Goal: Task Accomplishment & Management: Use online tool/utility

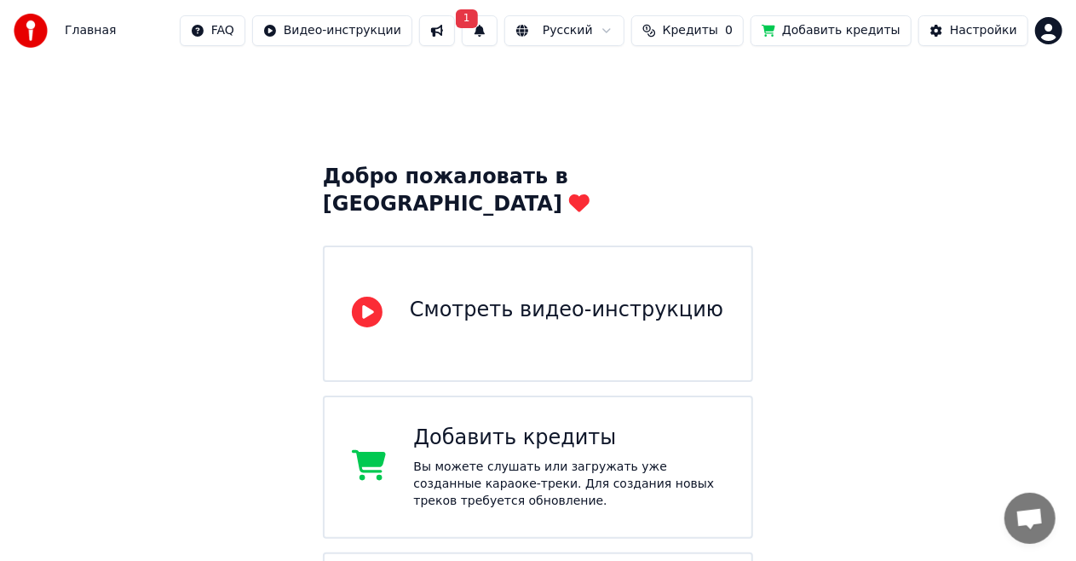
click at [498, 32] on button "1" at bounding box center [480, 30] width 36 height 31
click at [622, 88] on button "Обновить" at bounding box center [642, 84] width 89 height 31
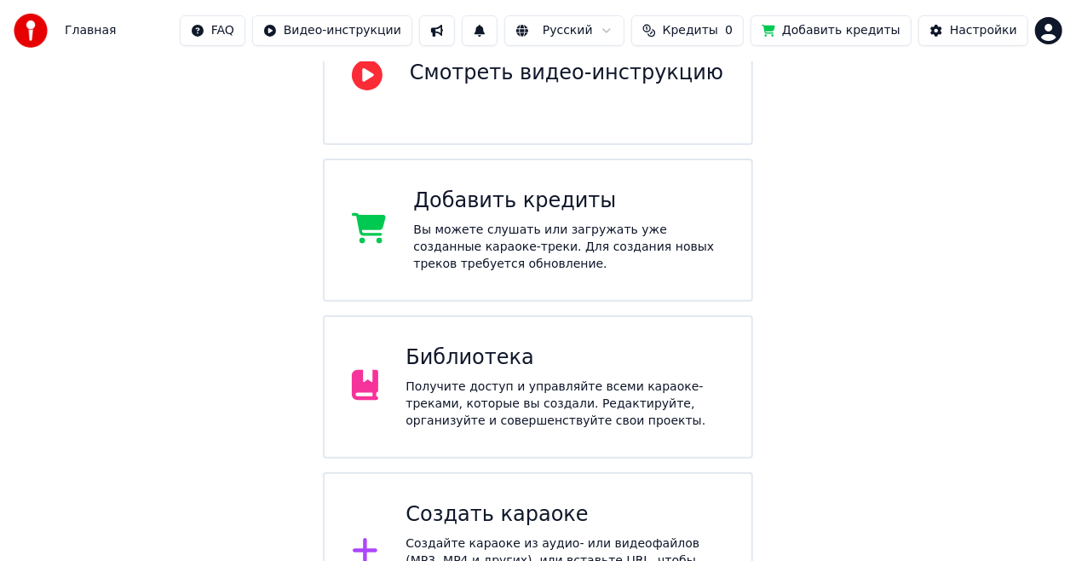
scroll to position [341, 0]
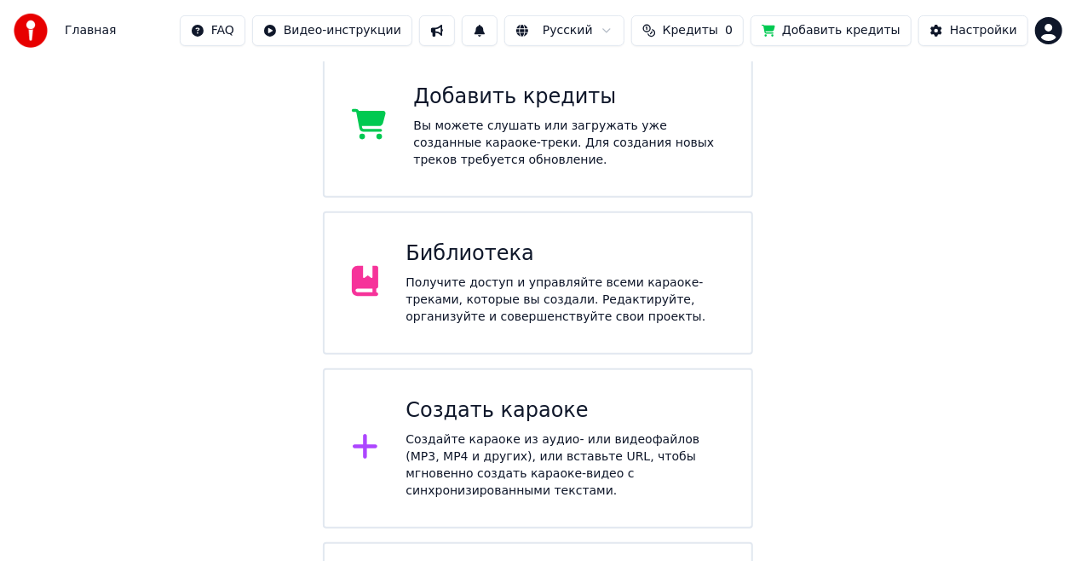
click at [646, 274] on div "Получите доступ и управляйте всеми караоке-треками, которые вы создали. Редакти…" at bounding box center [565, 299] width 319 height 51
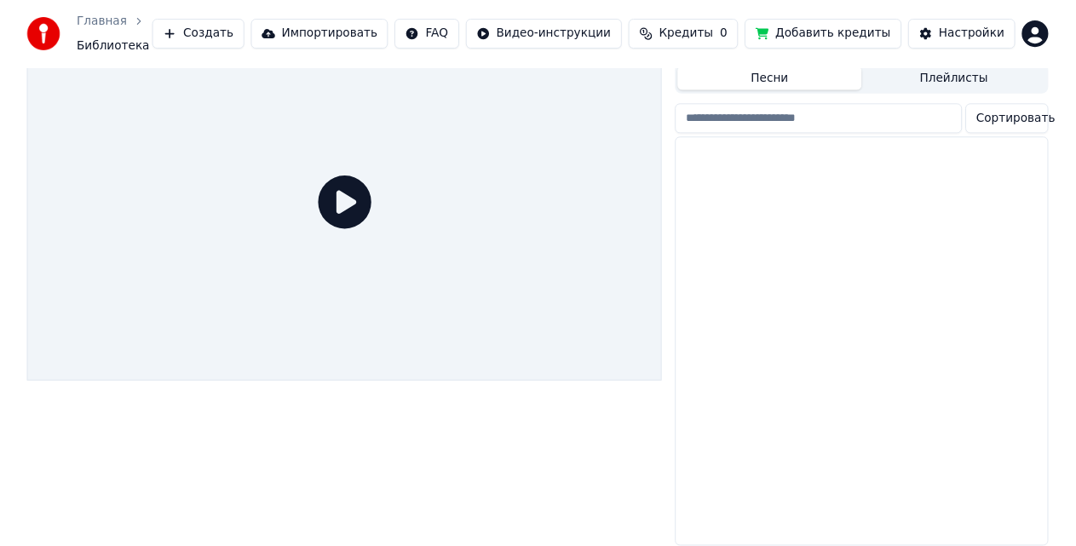
scroll to position [51, 0]
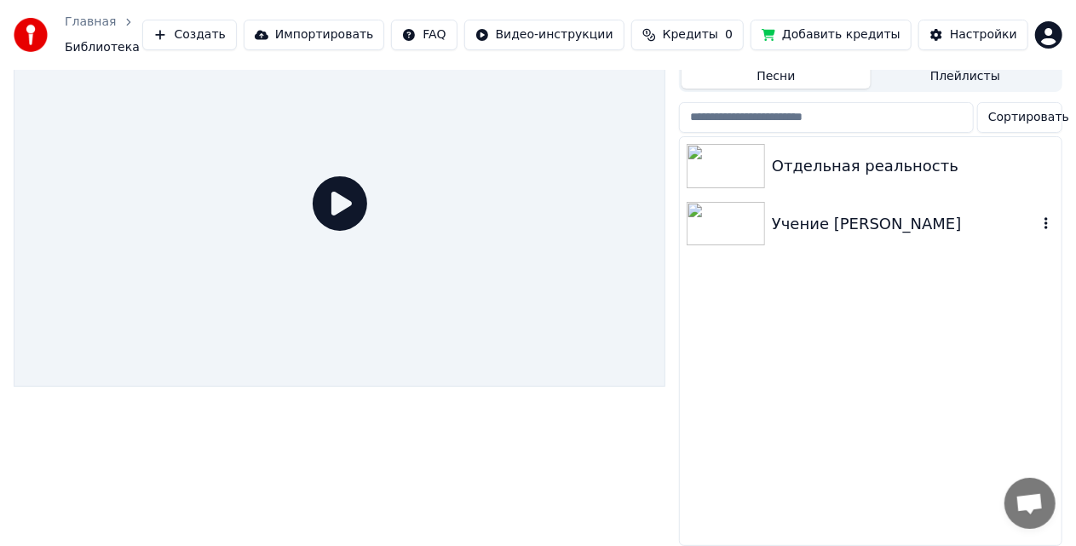
click at [724, 210] on img at bounding box center [726, 224] width 78 height 44
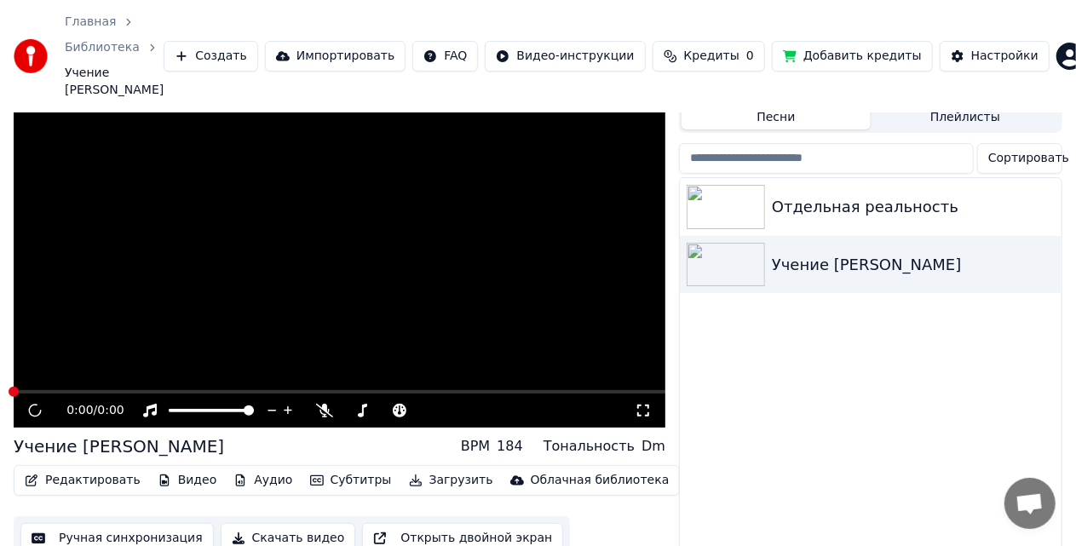
scroll to position [85, 0]
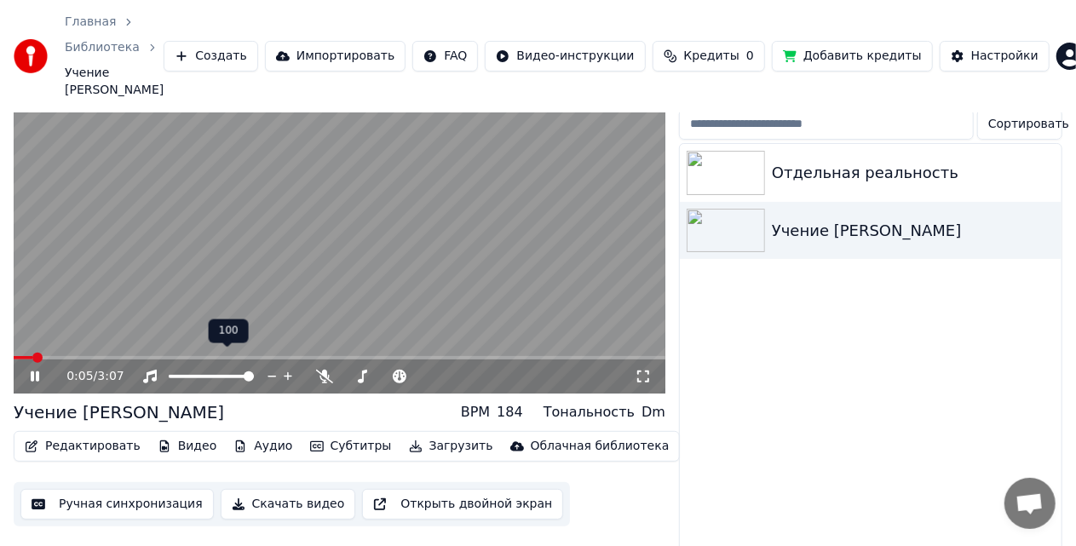
click at [206, 368] on div at bounding box center [226, 376] width 137 height 17
click at [207, 375] on span at bounding box center [188, 376] width 38 height 3
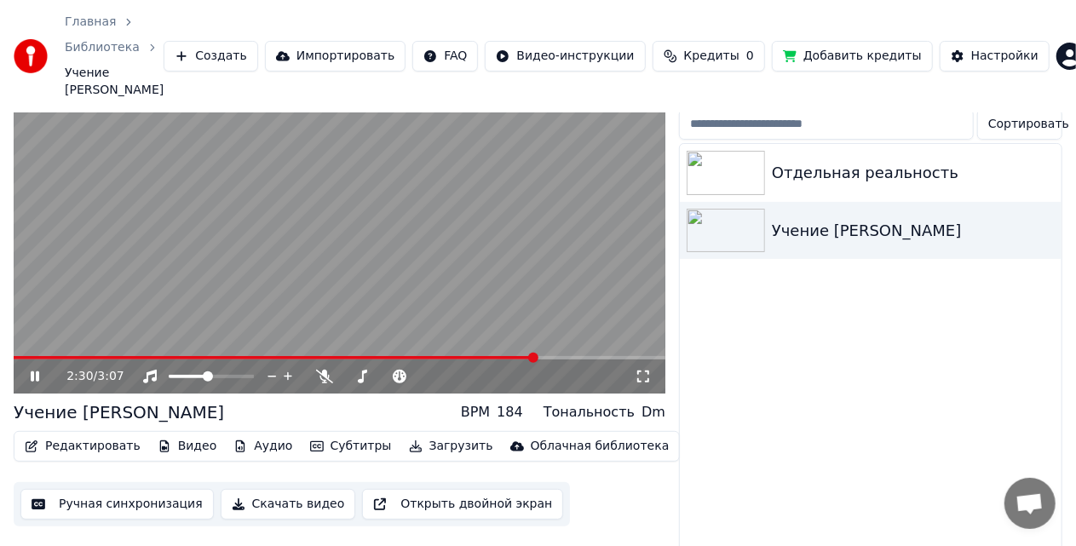
click at [536, 356] on span at bounding box center [275, 357] width 522 height 3
click at [641, 370] on icon at bounding box center [643, 377] width 17 height 14
click at [32, 372] on icon at bounding box center [35, 377] width 9 height 10
click at [97, 435] on button "Редактировать" at bounding box center [83, 447] width 130 height 24
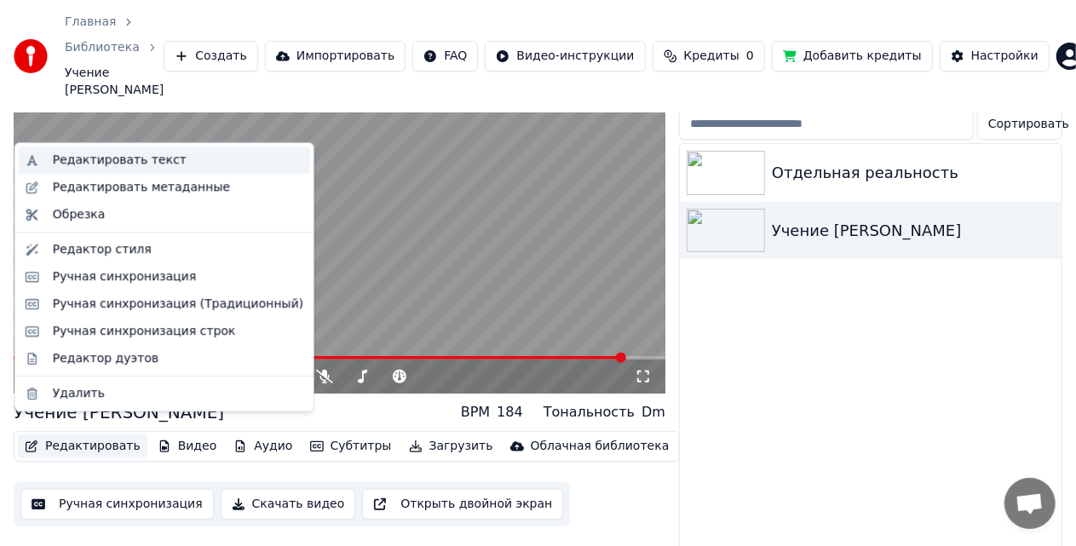
click at [151, 164] on div "Редактировать текст" at bounding box center [120, 160] width 134 height 17
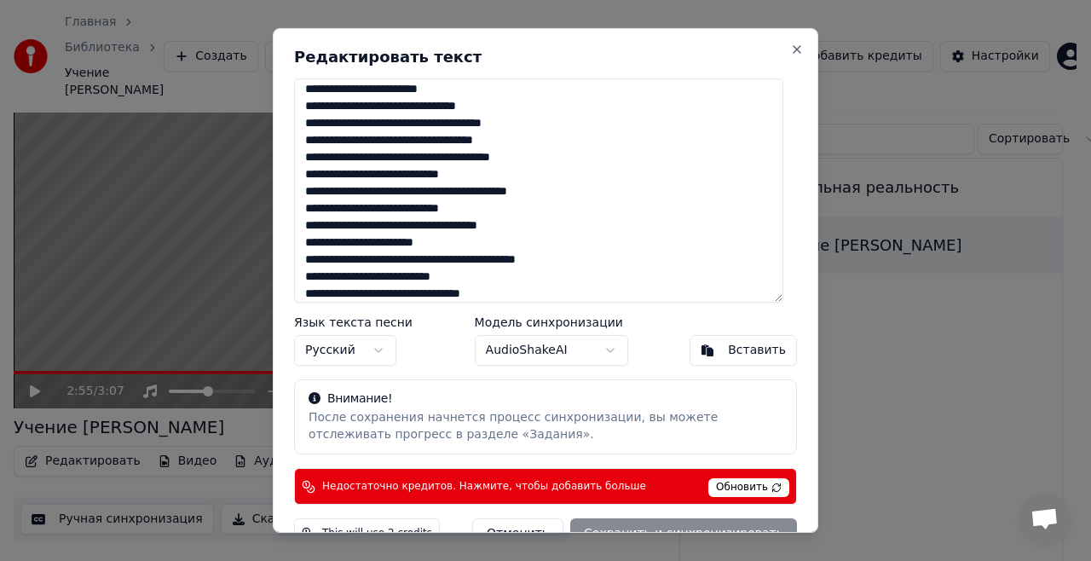
scroll to position [199, 0]
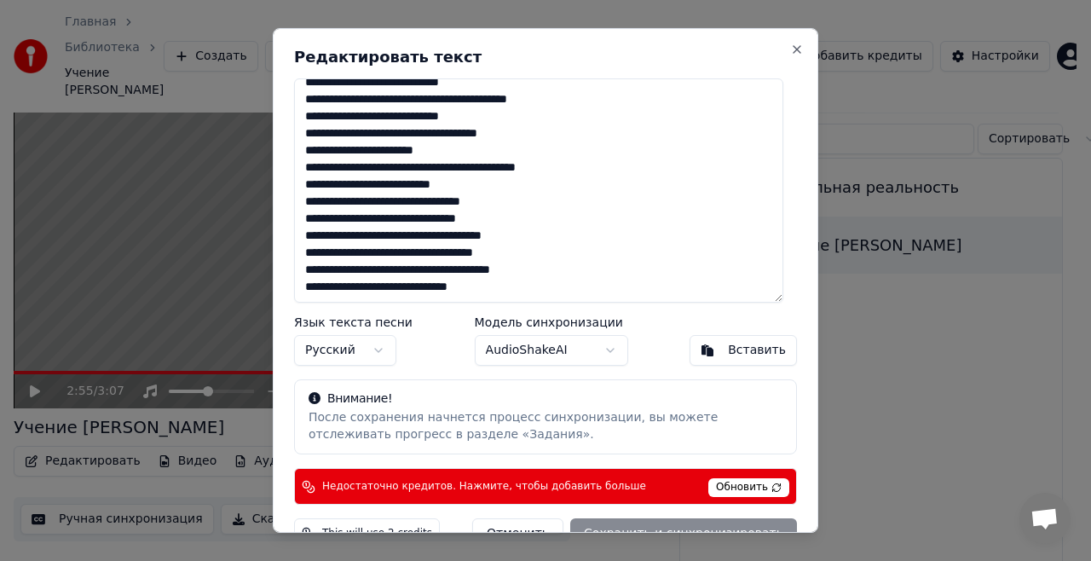
drag, startPoint x: 305, startPoint y: 98, endPoint x: 572, endPoint y: 337, distance: 358.4
click at [572, 337] on div "**********" at bounding box center [545, 280] width 545 height 504
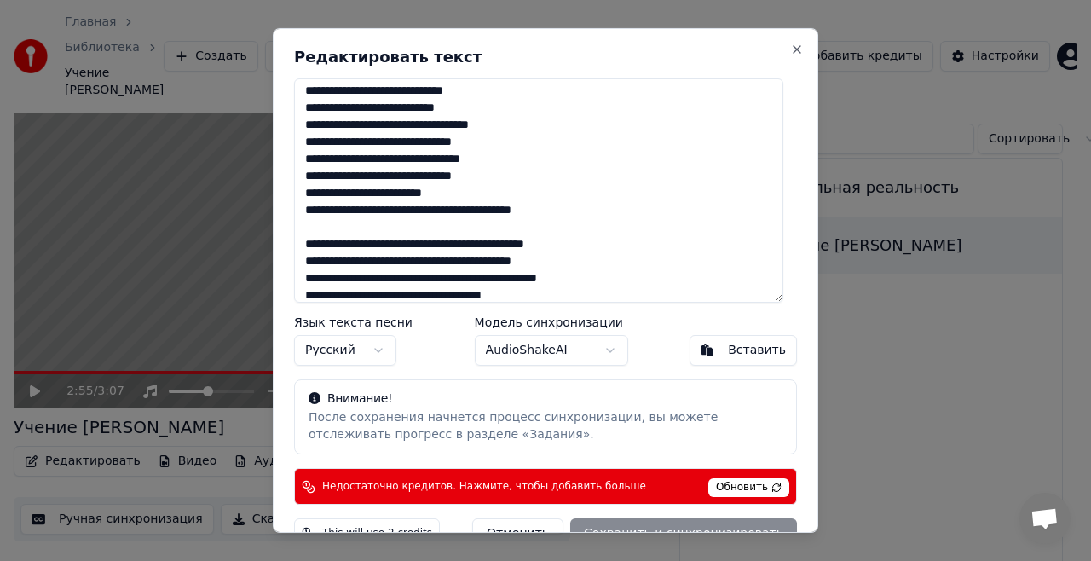
scroll to position [0, 0]
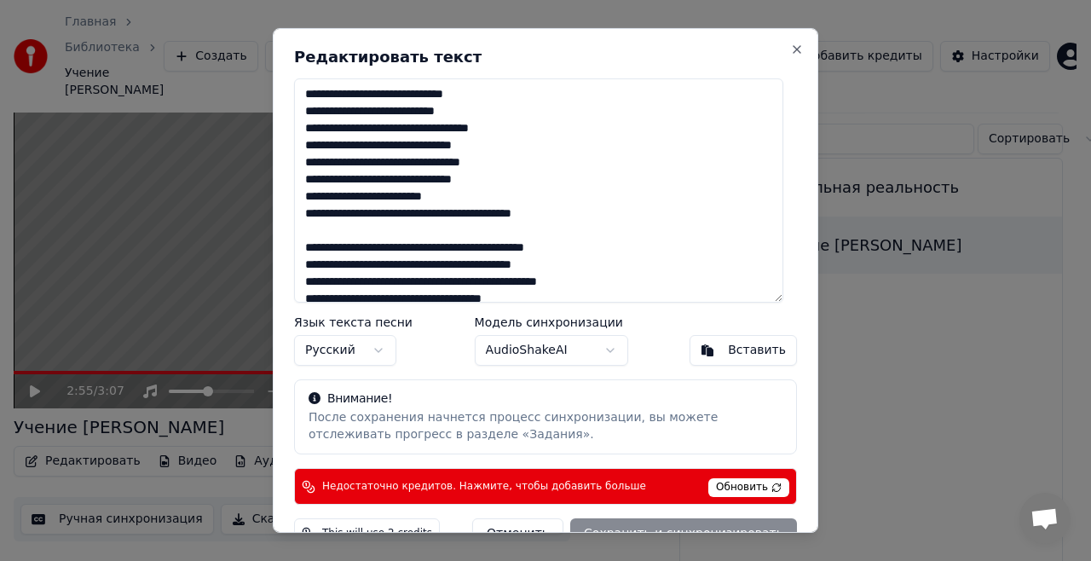
drag, startPoint x: 346, startPoint y: 218, endPoint x: 290, endPoint y: 219, distance: 56.2
click at [290, 219] on div "Редактировать текст Язык текста песни Русский Модель синхронизации AudioShakeAI…" at bounding box center [545, 280] width 545 height 504
click at [297, 234] on textarea at bounding box center [538, 190] width 489 height 224
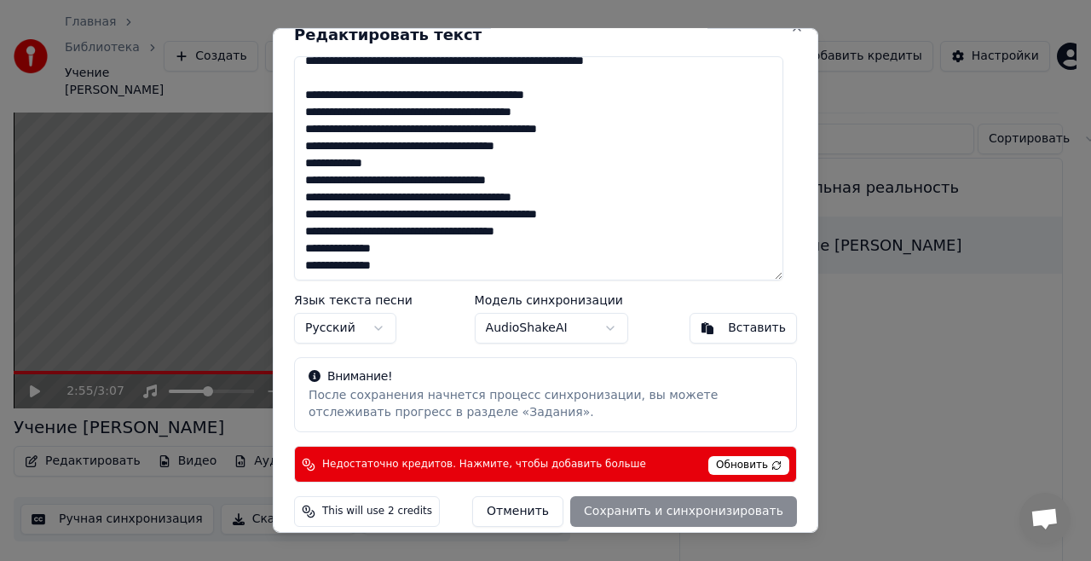
scroll to position [35, 0]
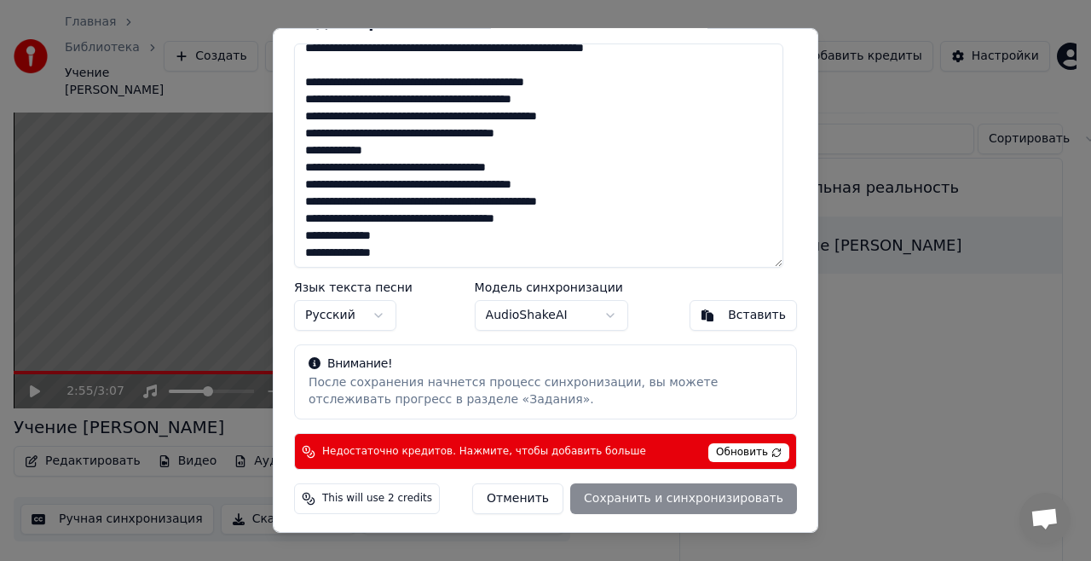
click at [303, 170] on textarea at bounding box center [538, 155] width 489 height 224
click at [733, 450] on span "Обновить" at bounding box center [748, 452] width 81 height 19
click at [738, 454] on span "Обновить" at bounding box center [748, 452] width 81 height 19
click at [710, 496] on div "Отменить Сохранить и синхронизировать" at bounding box center [634, 498] width 325 height 31
click at [610, 499] on div "Отменить Сохранить и синхронизировать" at bounding box center [634, 498] width 325 height 31
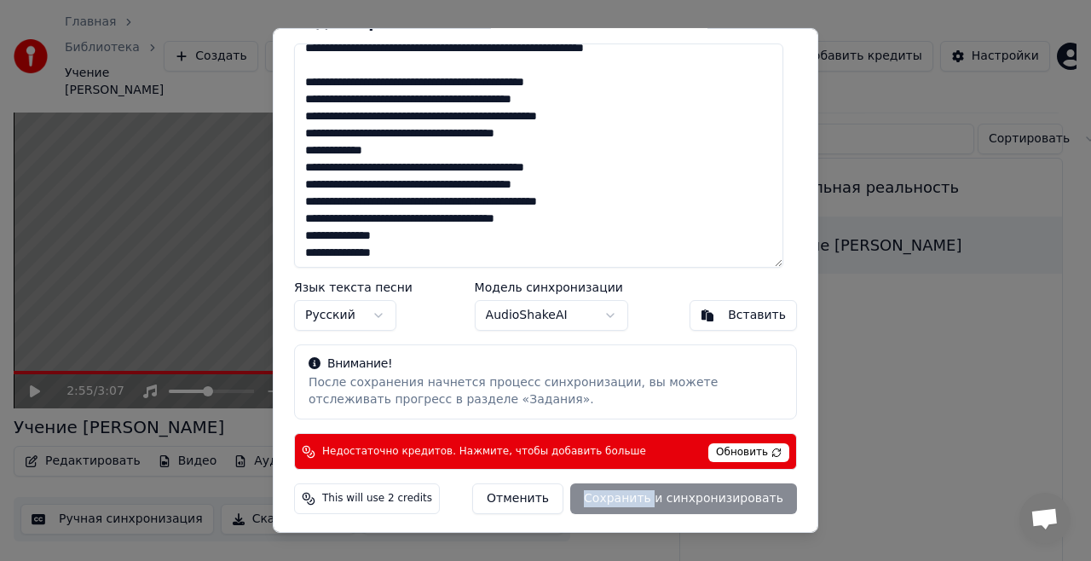
click at [610, 499] on div "Отменить Сохранить и синхронизировать" at bounding box center [634, 498] width 325 height 31
type textarea "**********"
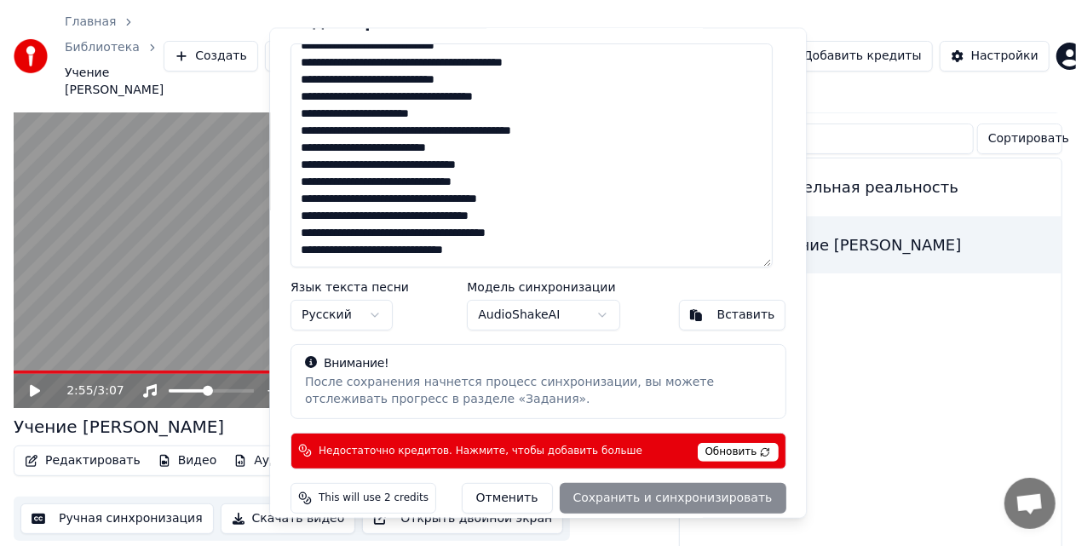
scroll to position [199, 0]
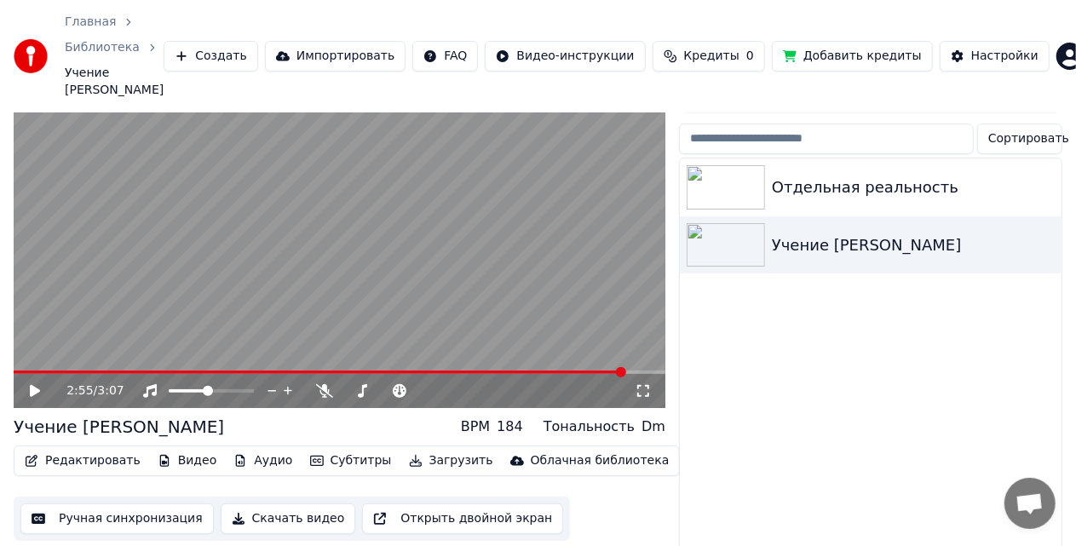
click at [861, 54] on button "Добавить кредиты" at bounding box center [852, 56] width 161 height 31
click at [801, 177] on div "Отдельная реальность" at bounding box center [905, 188] width 266 height 24
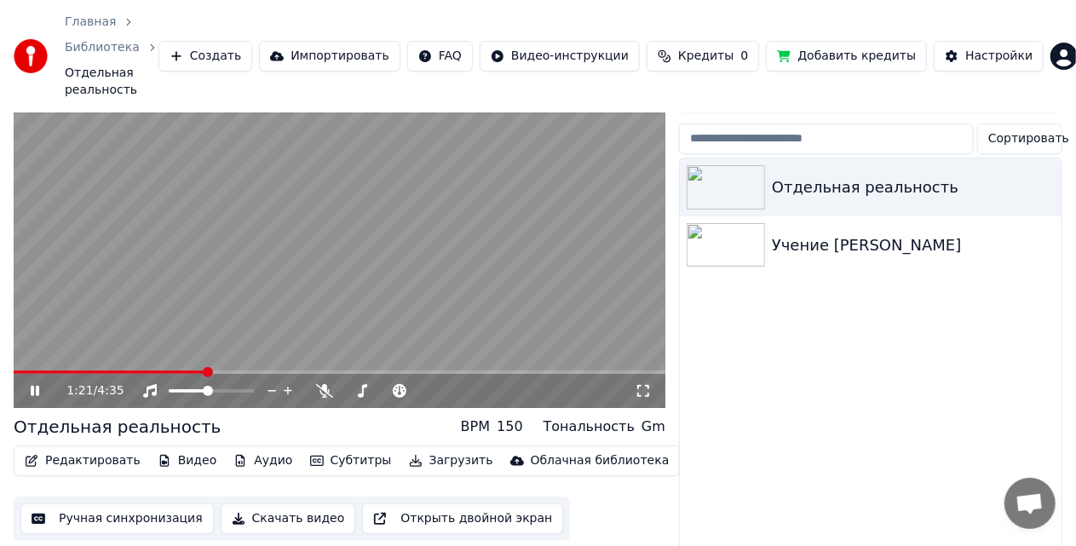
click at [33, 386] on icon at bounding box center [35, 391] width 9 height 10
